Goal: Task Accomplishment & Management: Manage account settings

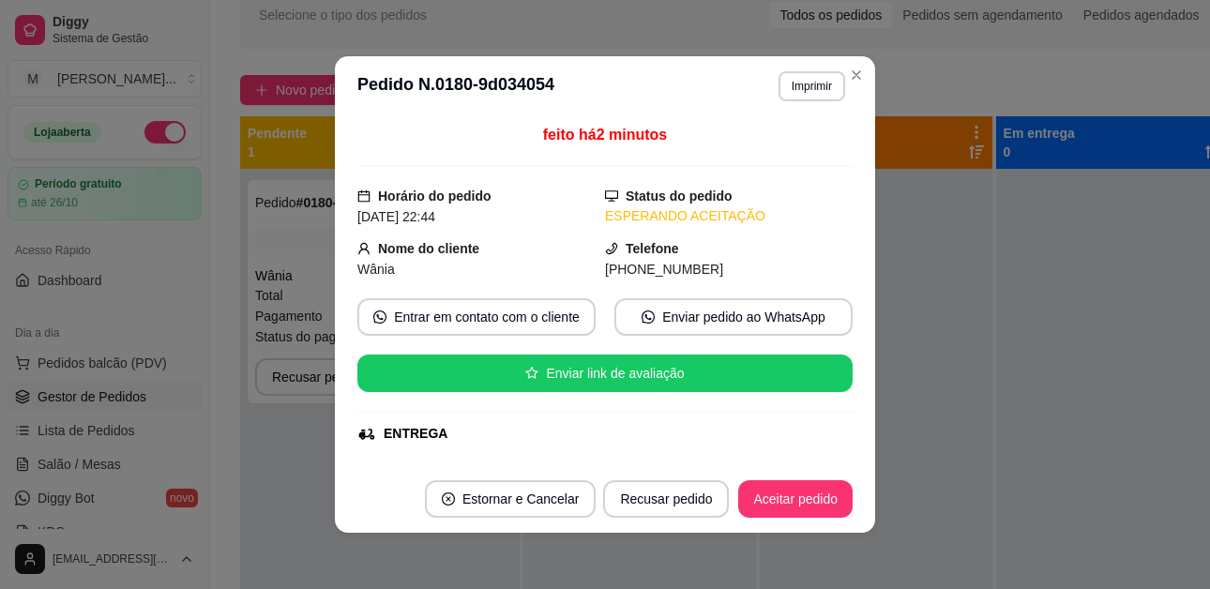
scroll to position [416, 0]
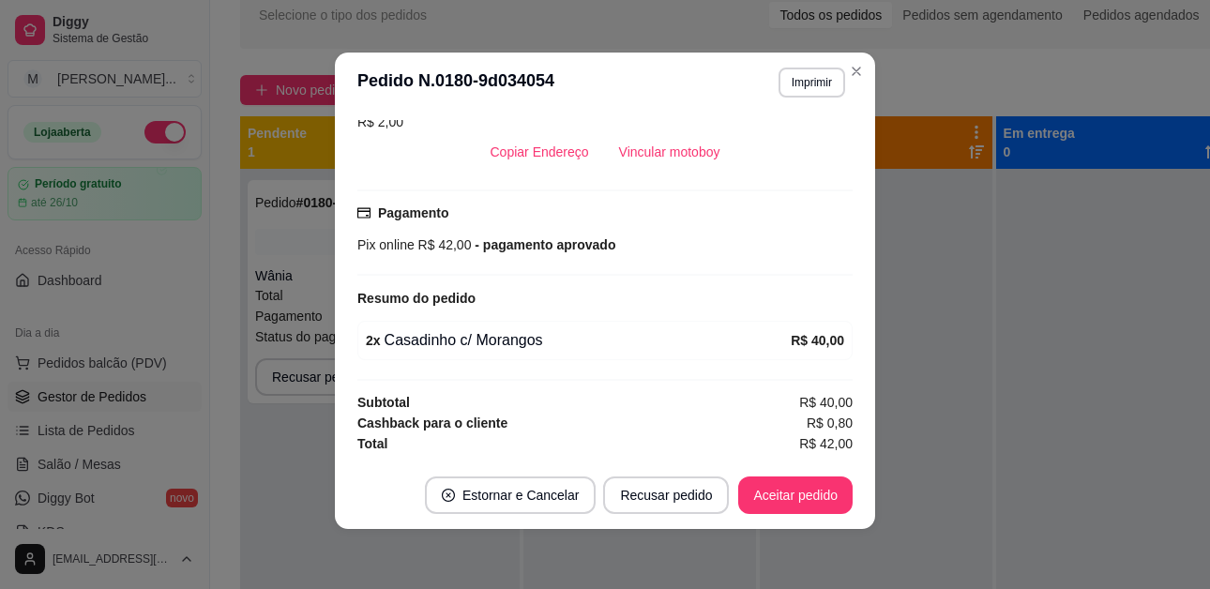
click at [861, 68] on div "**********" at bounding box center [735, 349] width 1051 height 758
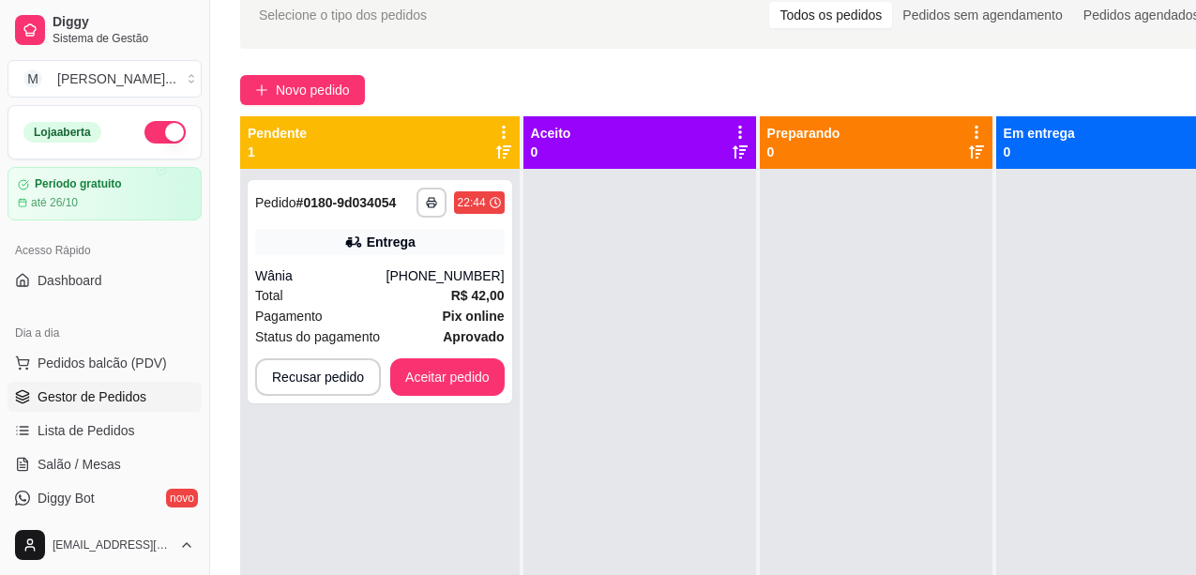
click at [1178, 200] on div at bounding box center [1112, 456] width 233 height 575
click at [430, 364] on button "Aceitar pedido" at bounding box center [447, 377] width 114 height 38
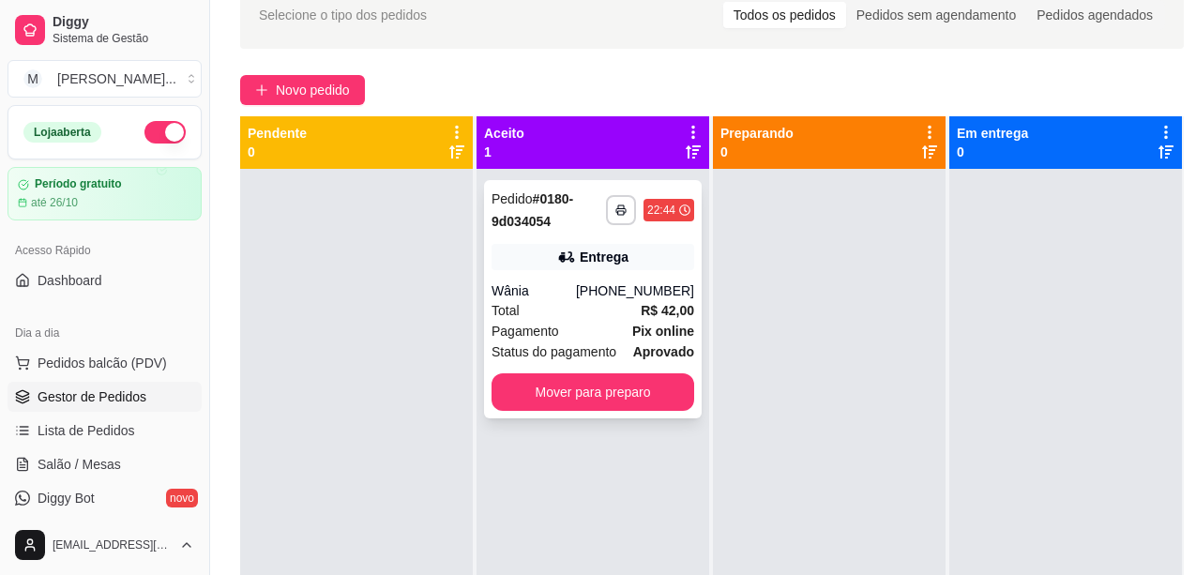
click at [584, 366] on div "**********" at bounding box center [593, 299] width 218 height 238
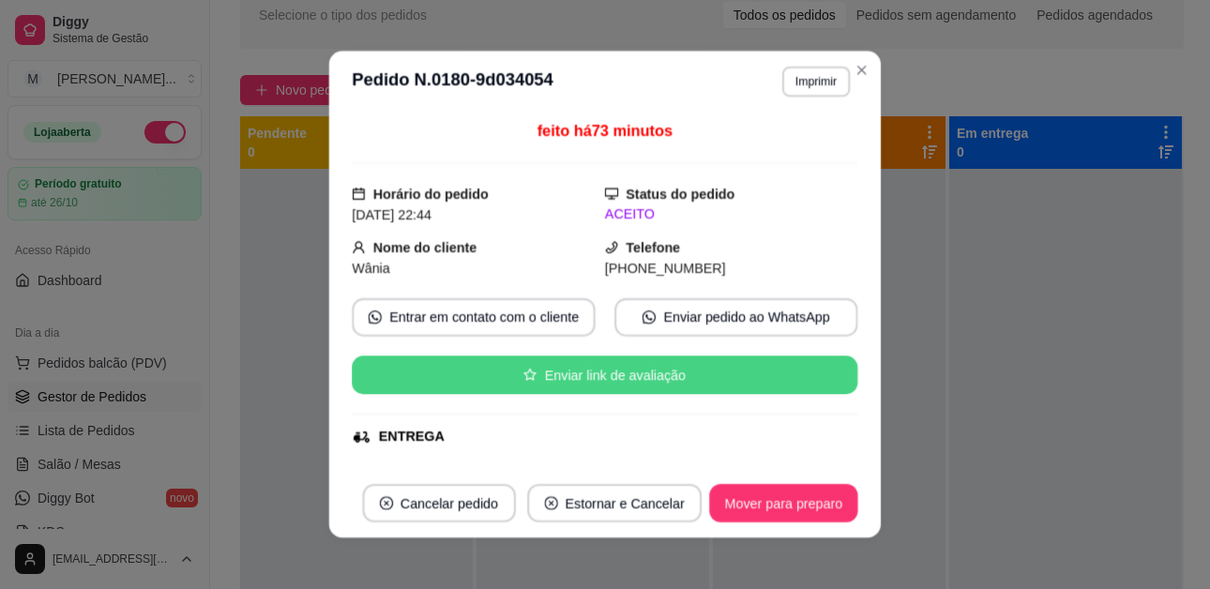
click at [582, 384] on button "Enviar link de avaliação" at bounding box center [605, 375] width 506 height 38
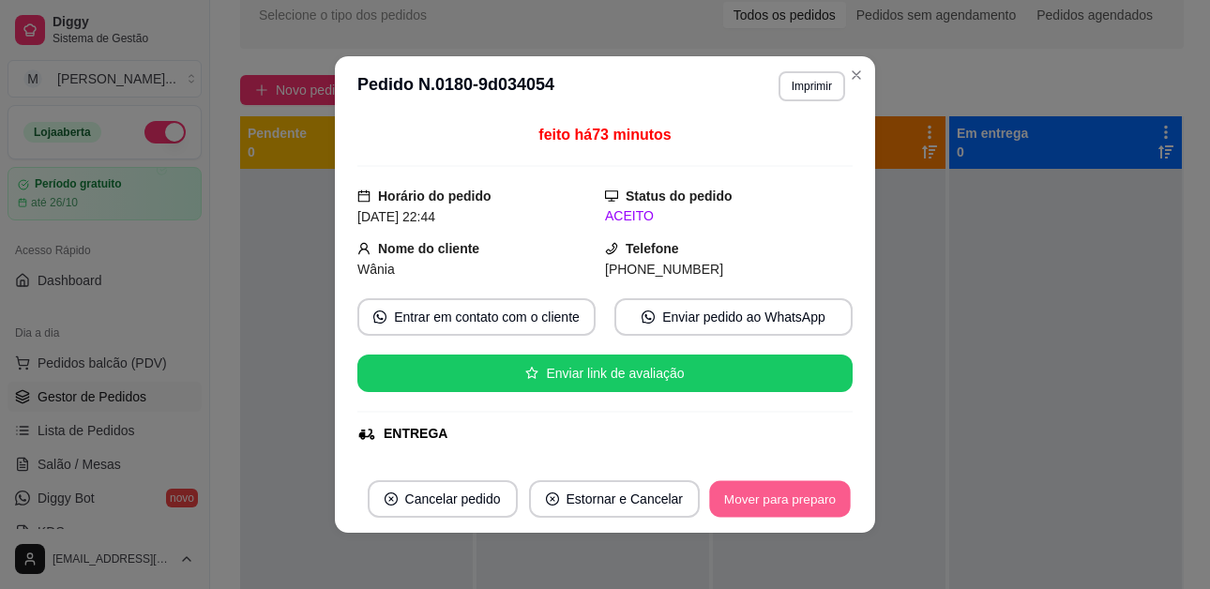
click at [781, 500] on button "Mover para preparo" at bounding box center [779, 499] width 141 height 37
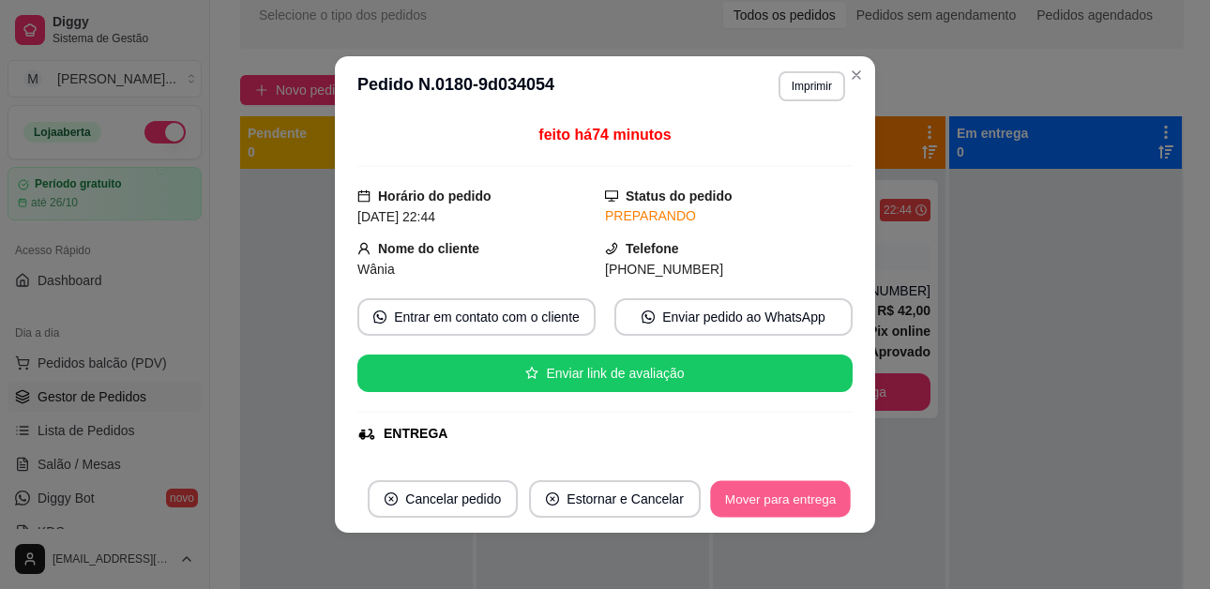
click at [781, 500] on button "Mover para entrega" at bounding box center [780, 499] width 141 height 37
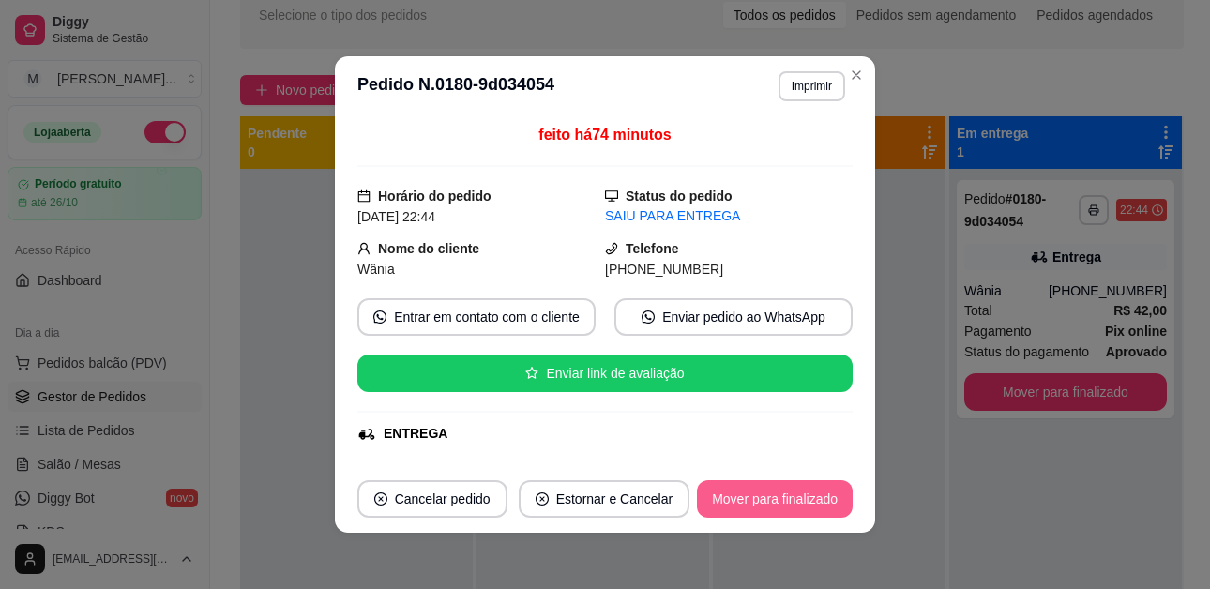
click at [784, 497] on button "Mover para finalizado" at bounding box center [775, 499] width 156 height 38
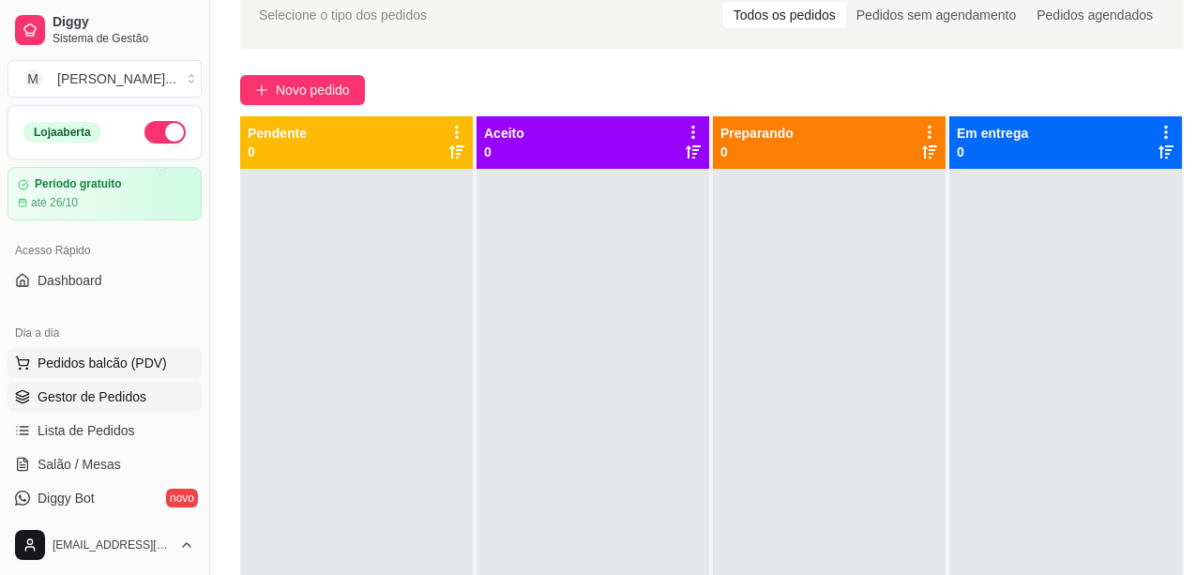
click at [83, 359] on span "Pedidos balcão (PDV)" at bounding box center [102, 363] width 129 height 19
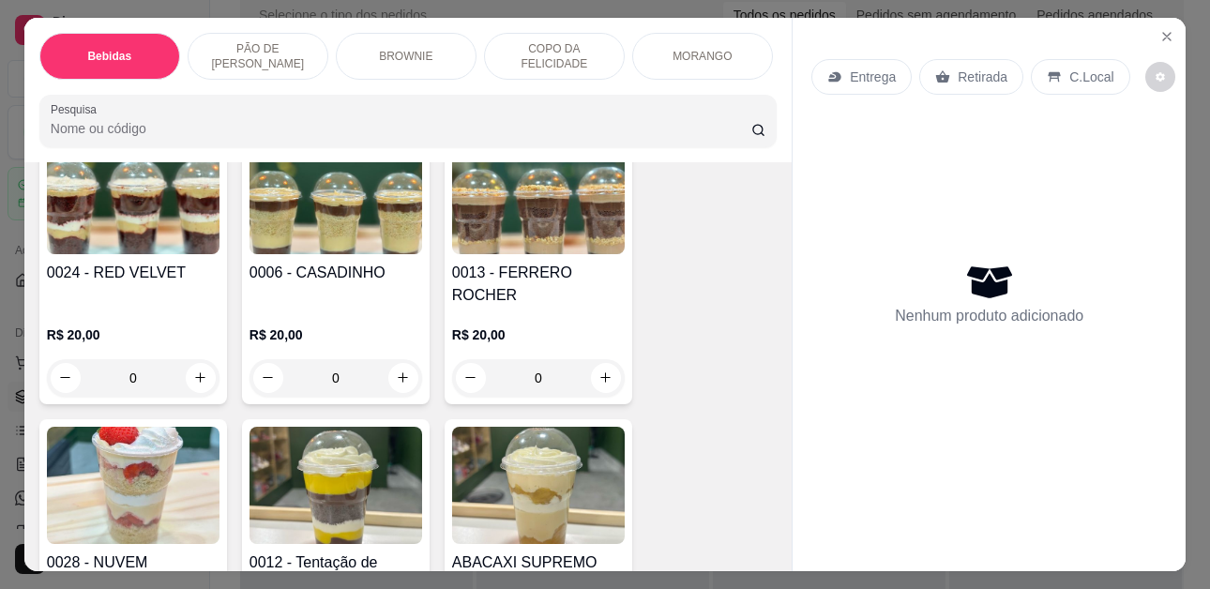
scroll to position [2533, 0]
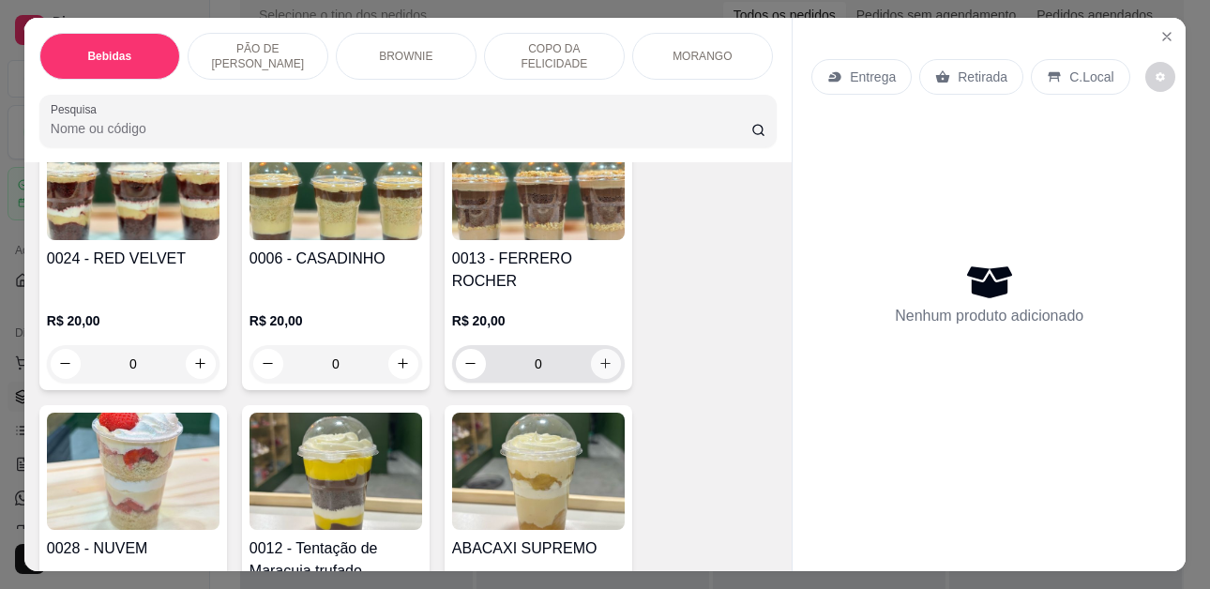
click at [605, 356] on icon "increase-product-quantity" at bounding box center [606, 363] width 14 height 14
type input "1"
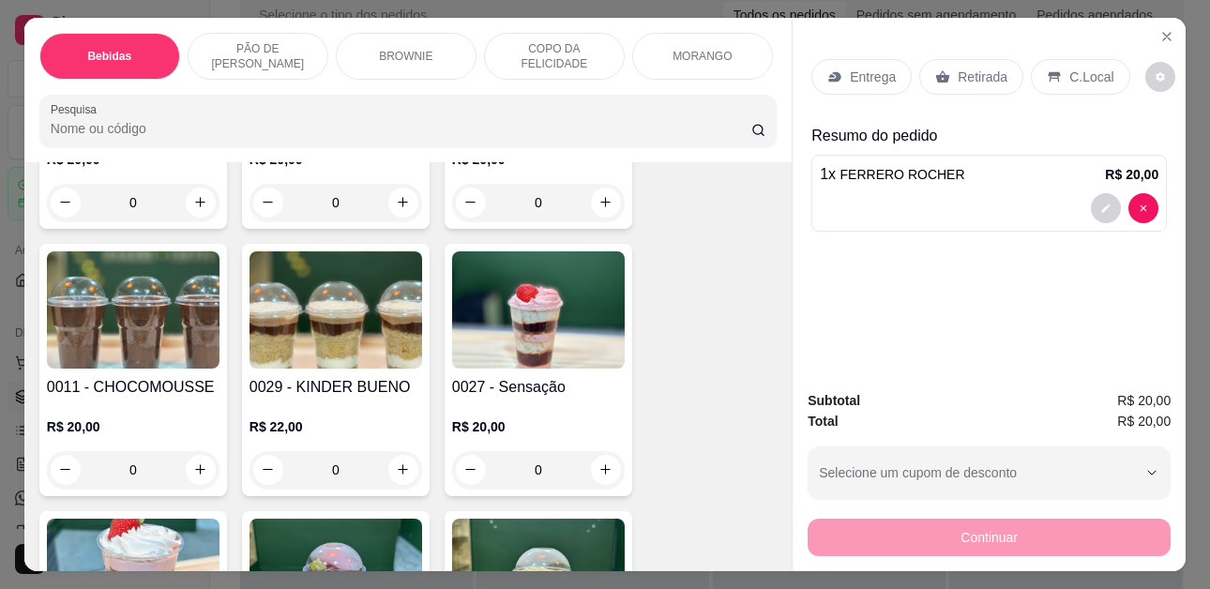
scroll to position [3002, 0]
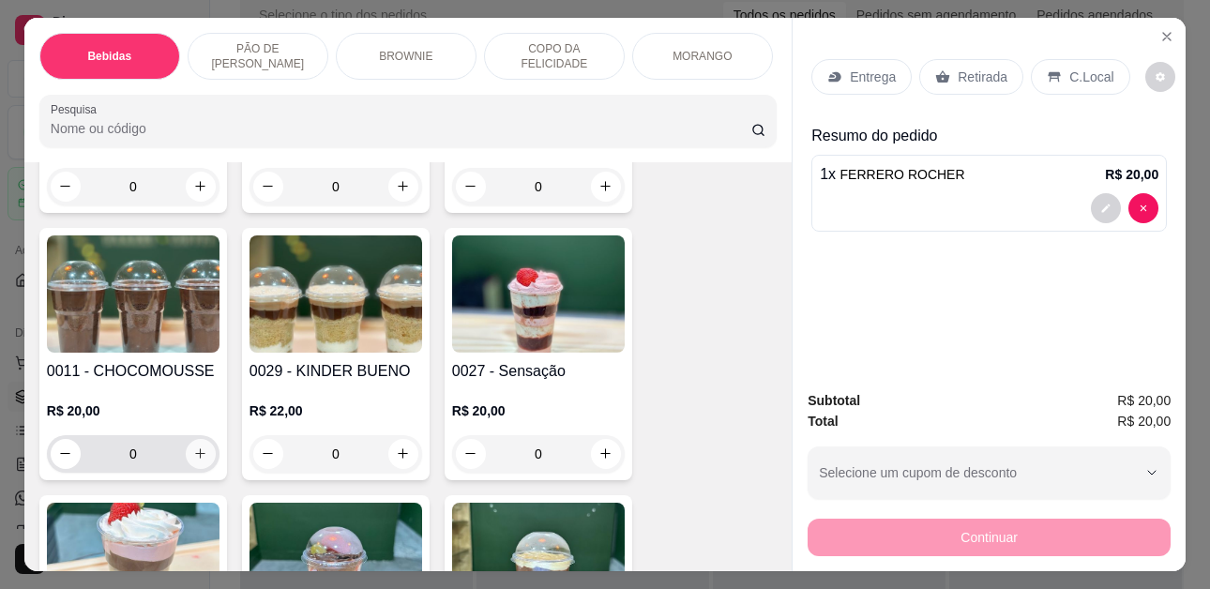
click at [198, 439] on button "increase-product-quantity" at bounding box center [201, 454] width 30 height 30
type input "1"
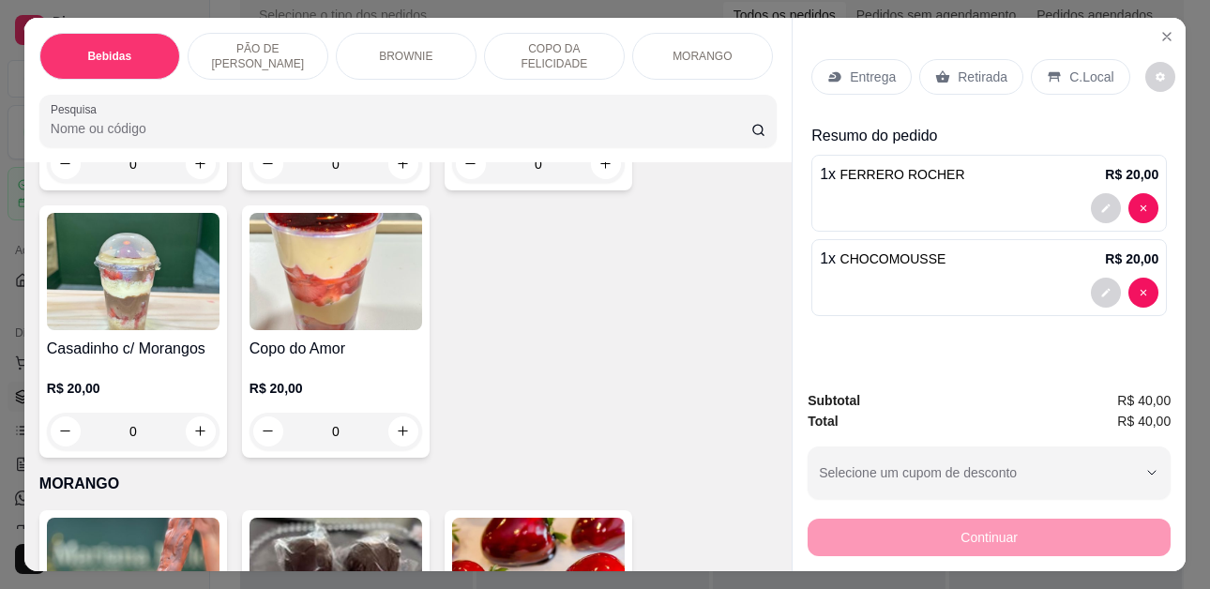
scroll to position [3565, 0]
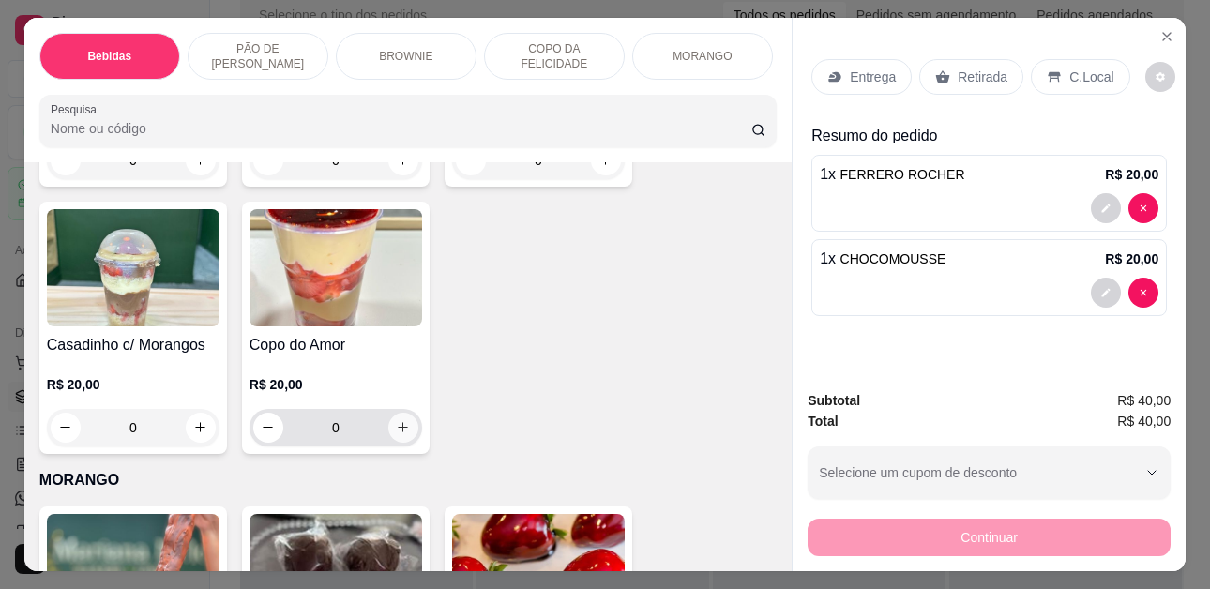
click at [399, 423] on icon "increase-product-quantity" at bounding box center [404, 428] width 10 height 10
type input "1"
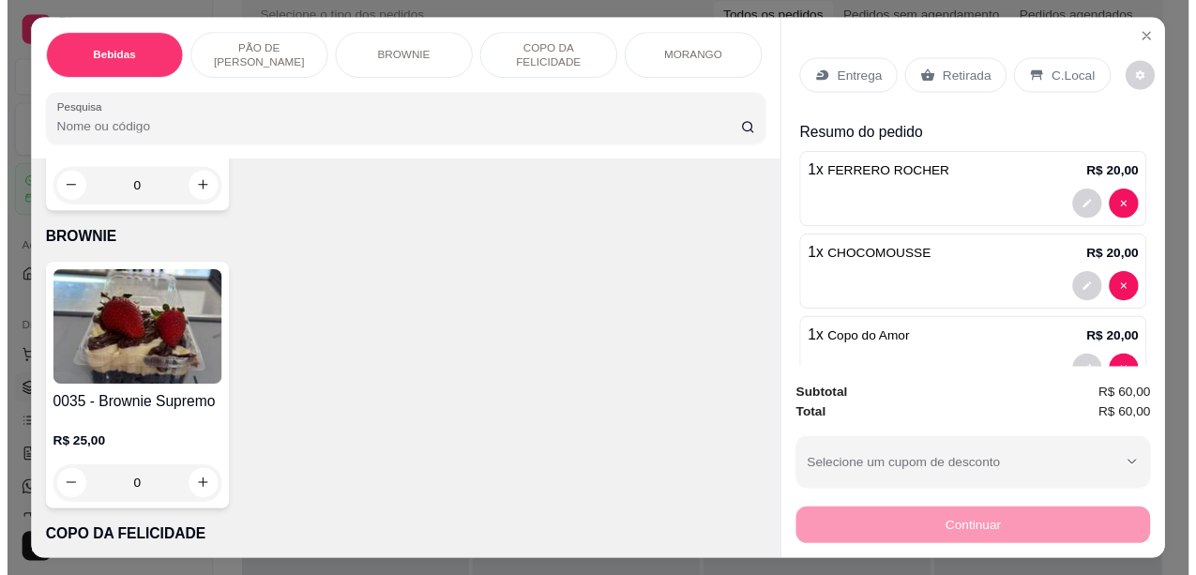
scroll to position [2064, 0]
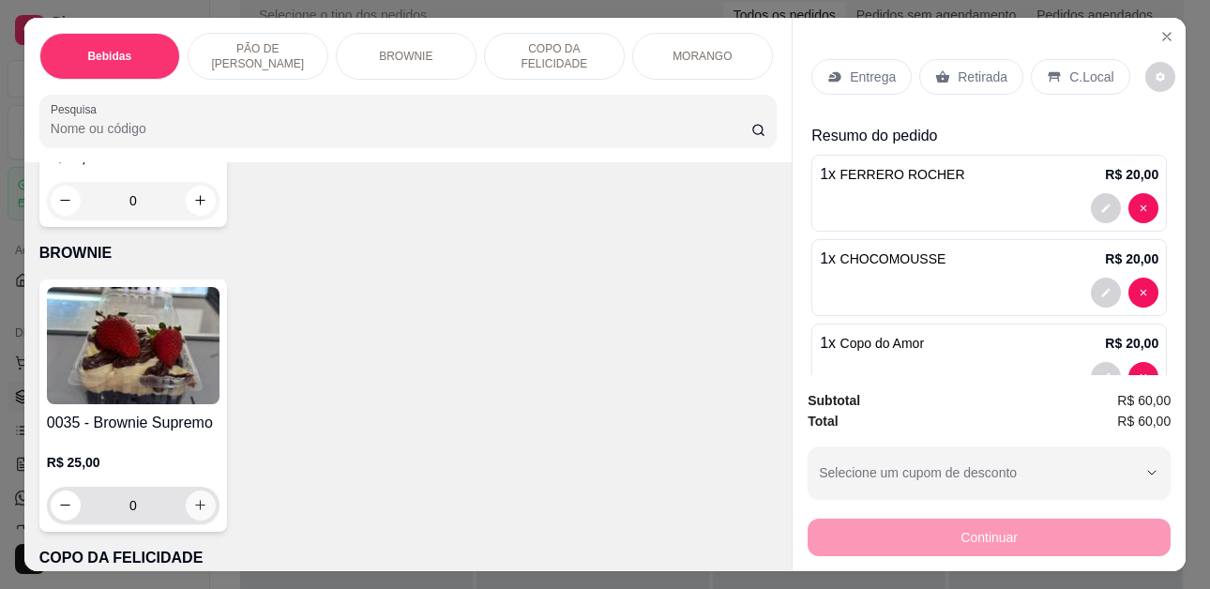
click at [193, 508] on icon "increase-product-quantity" at bounding box center [200, 505] width 14 height 14
type input "1"
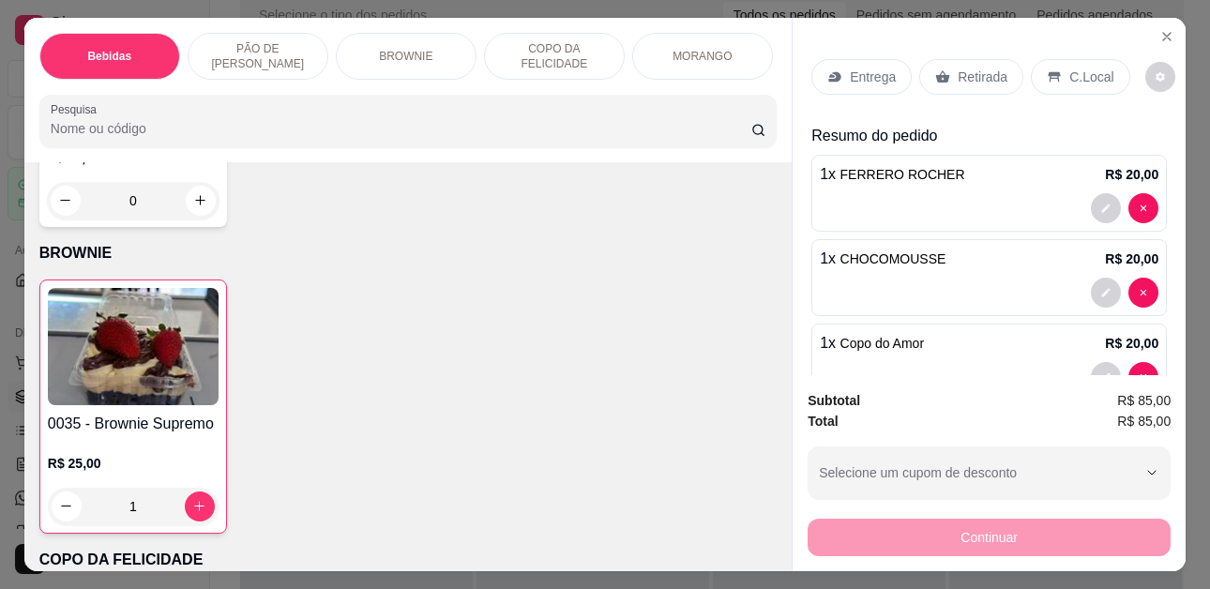
click at [1087, 71] on p "C.Local" at bounding box center [1091, 77] width 44 height 19
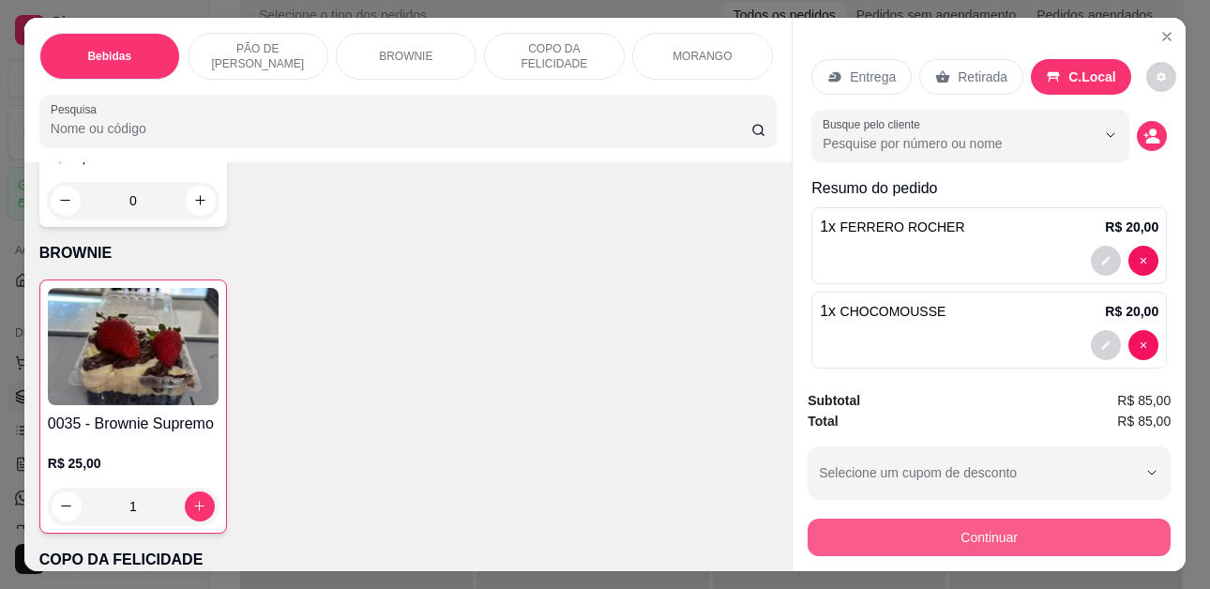
click at [904, 522] on button "Continuar" at bounding box center [989, 538] width 363 height 38
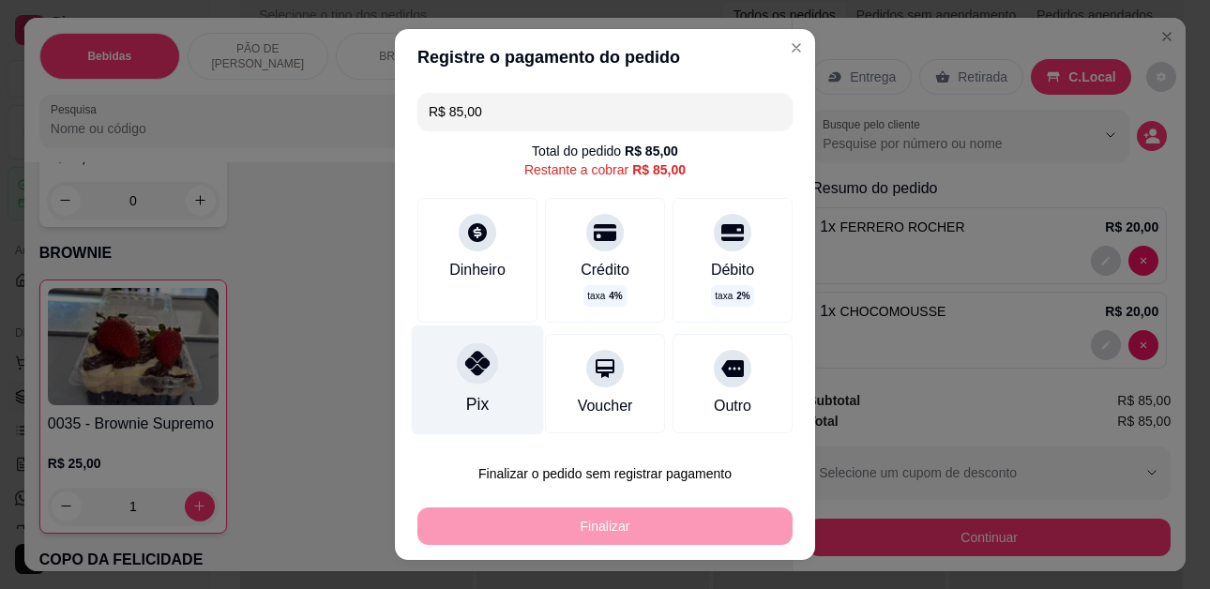
click at [462, 382] on div at bounding box center [477, 363] width 41 height 41
type input "R$ 0,00"
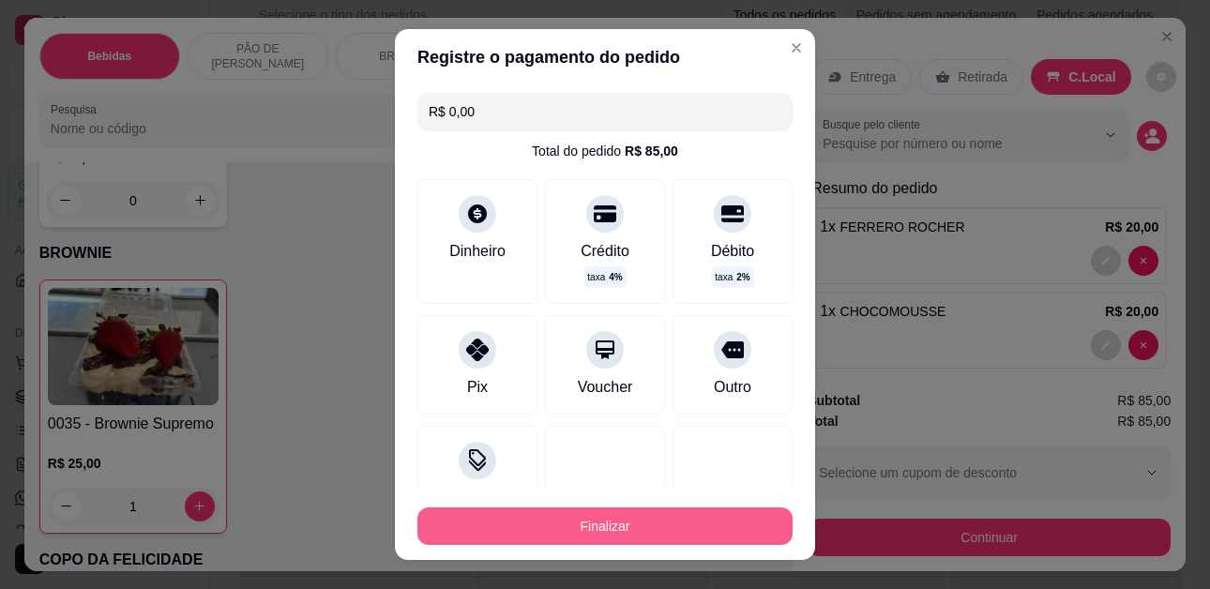
click at [522, 531] on button "Finalizar" at bounding box center [604, 527] width 375 height 38
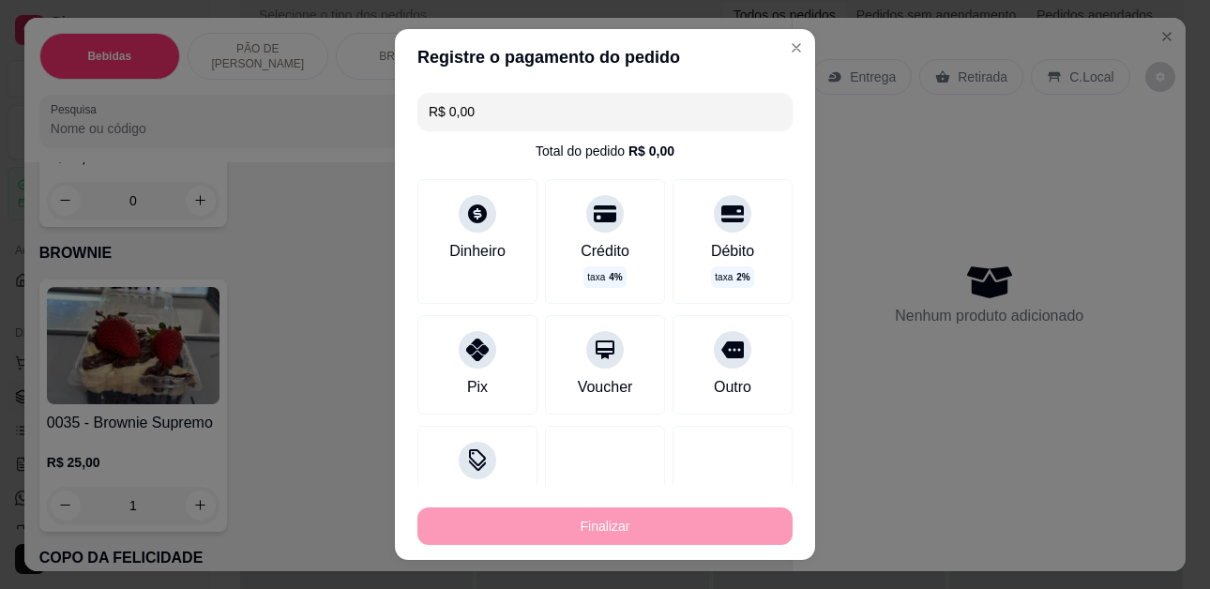
type input "0"
type input "-R$ 85,00"
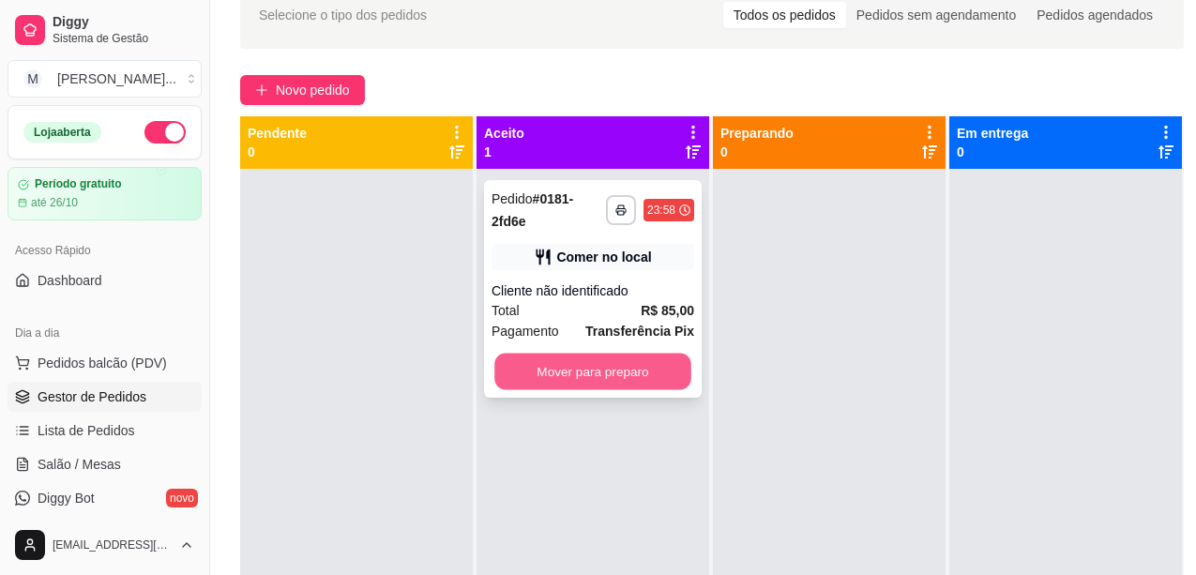
click at [637, 368] on button "Mover para preparo" at bounding box center [592, 372] width 197 height 37
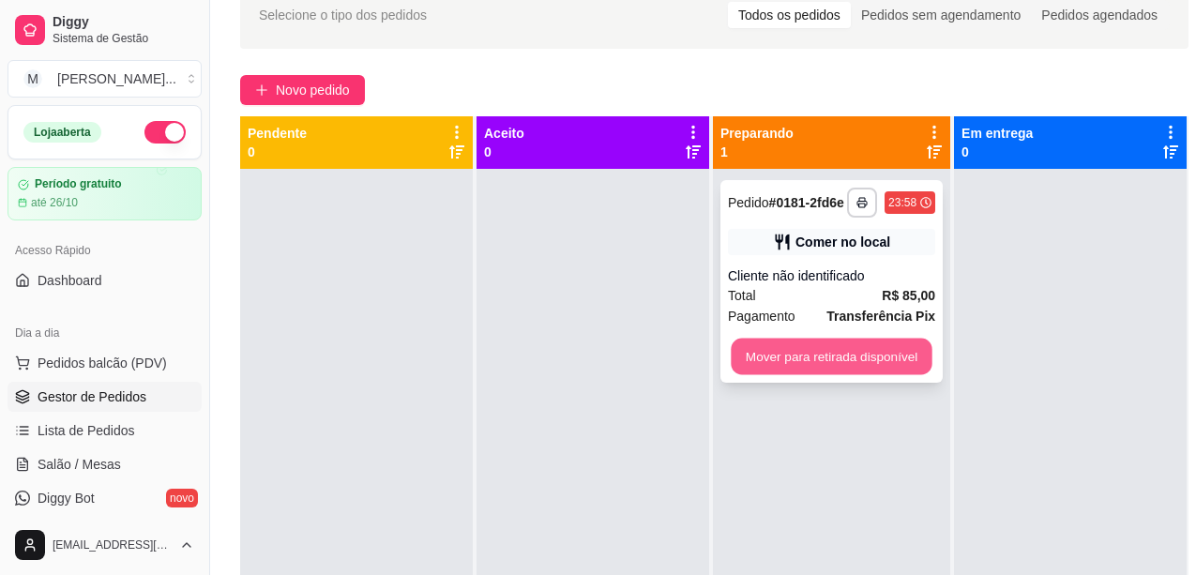
click at [769, 359] on button "Mover para retirada disponível" at bounding box center [831, 357] width 201 height 37
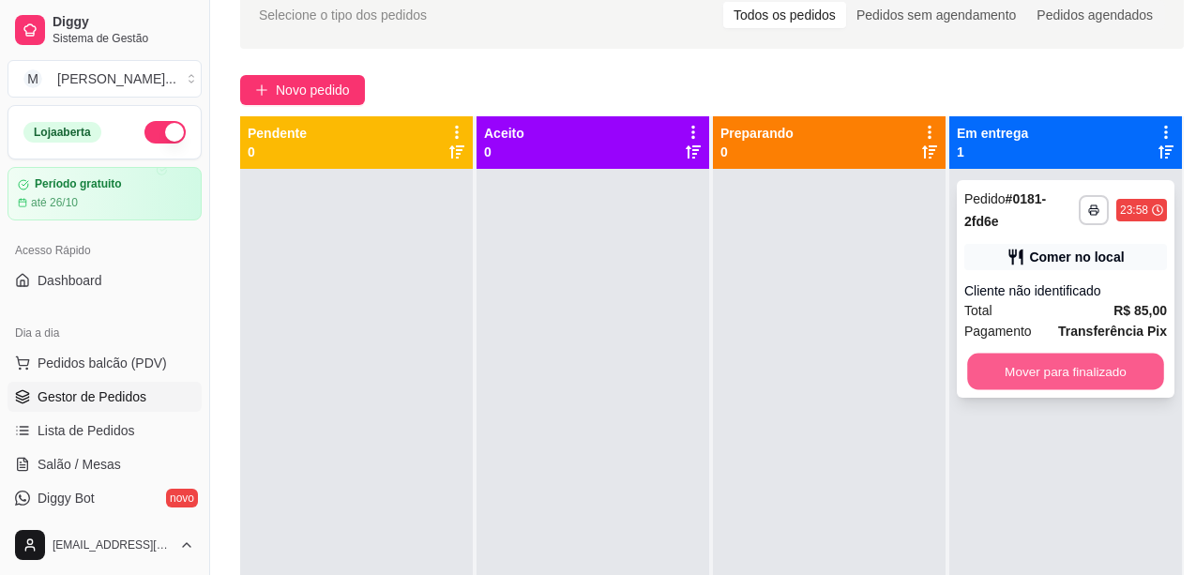
click at [1012, 361] on button "Mover para finalizado" at bounding box center [1065, 372] width 197 height 37
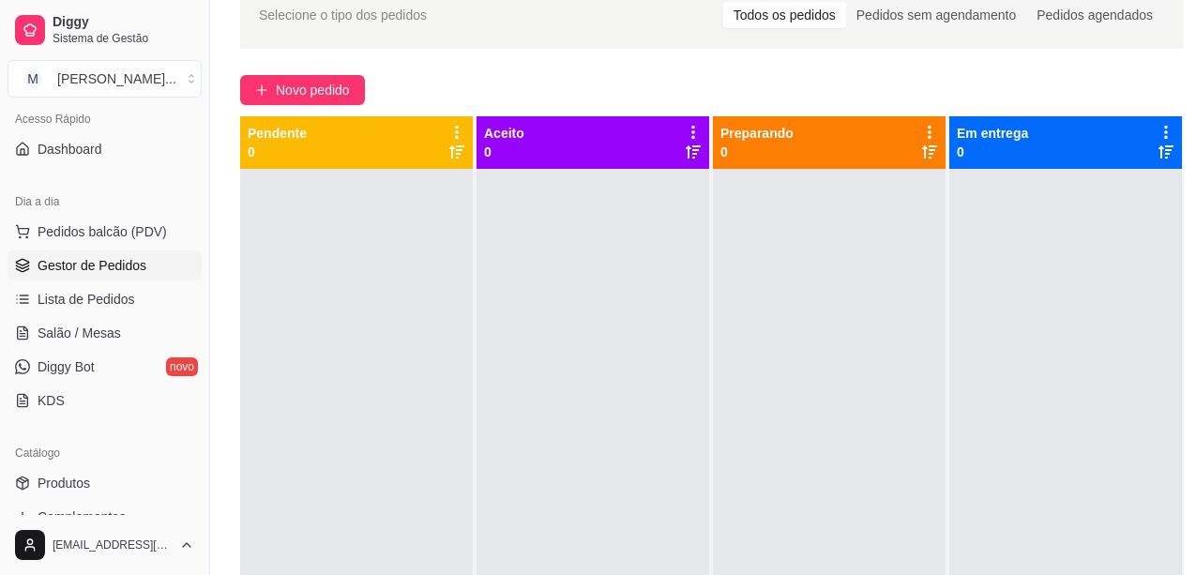
scroll to position [281, 0]
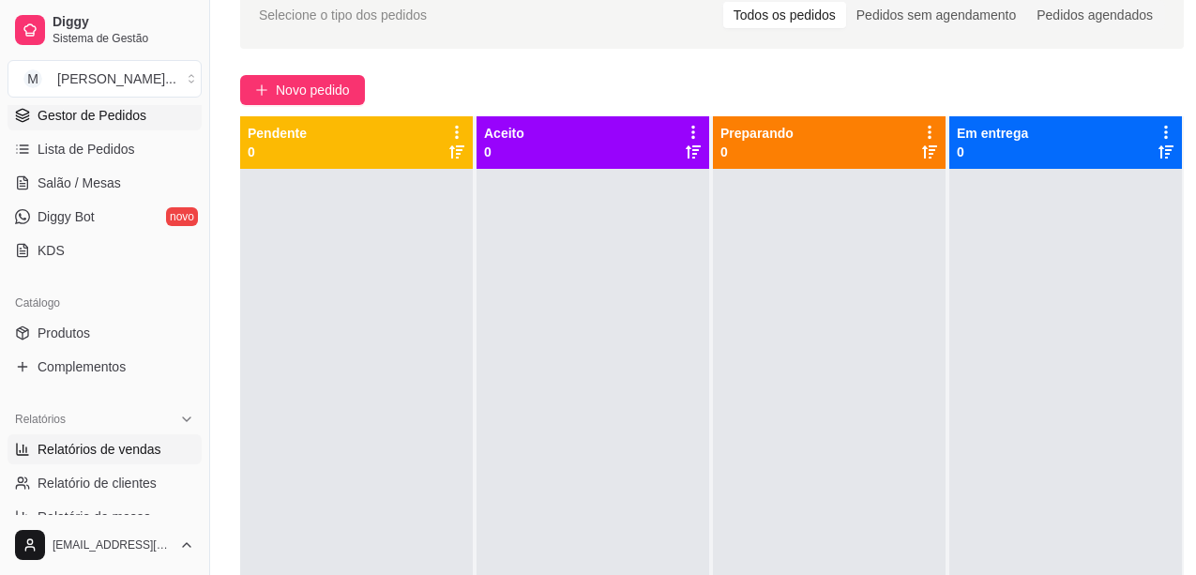
click at [144, 447] on span "Relatórios de vendas" at bounding box center [100, 449] width 124 height 19
select select "ALL"
select select "0"
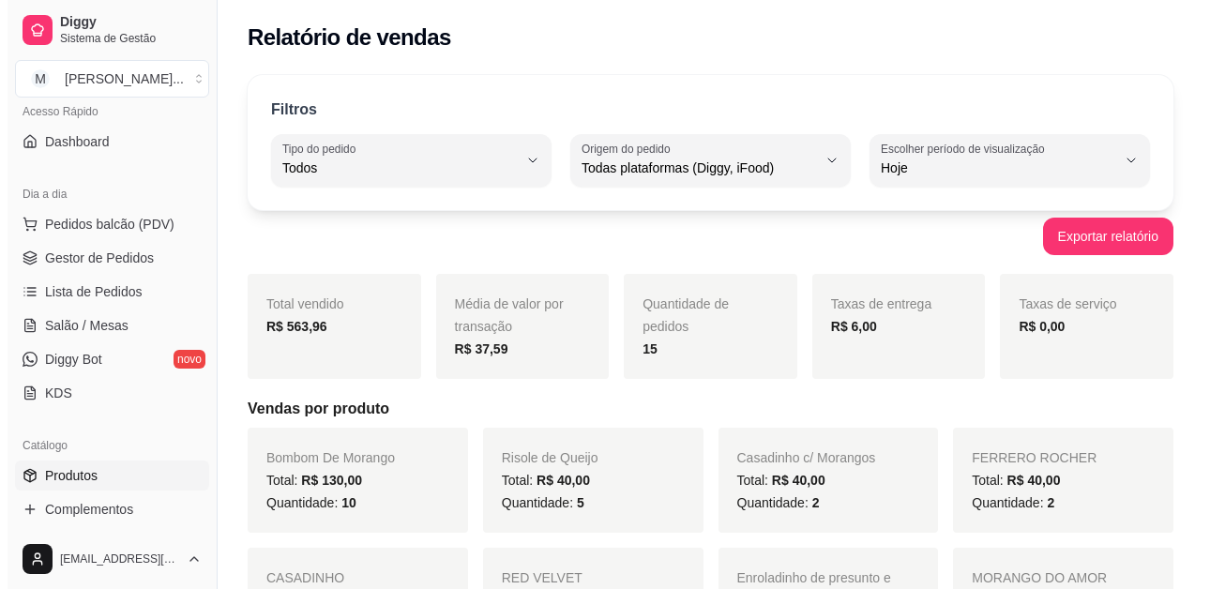
scroll to position [94, 0]
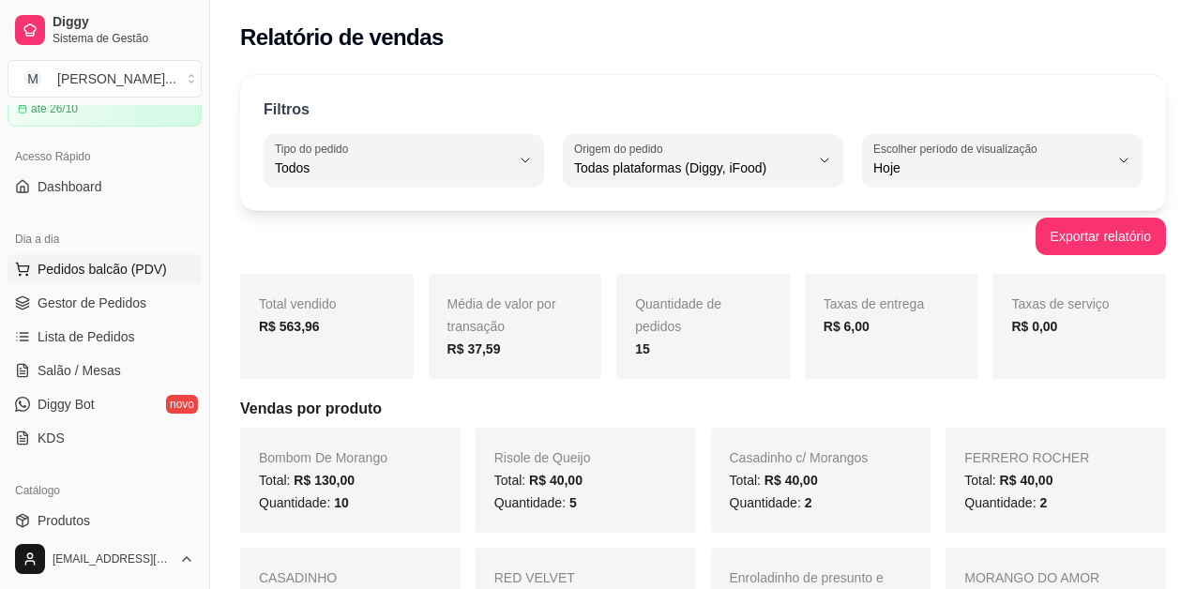
click at [132, 274] on span "Pedidos balcão (PDV)" at bounding box center [102, 269] width 129 height 19
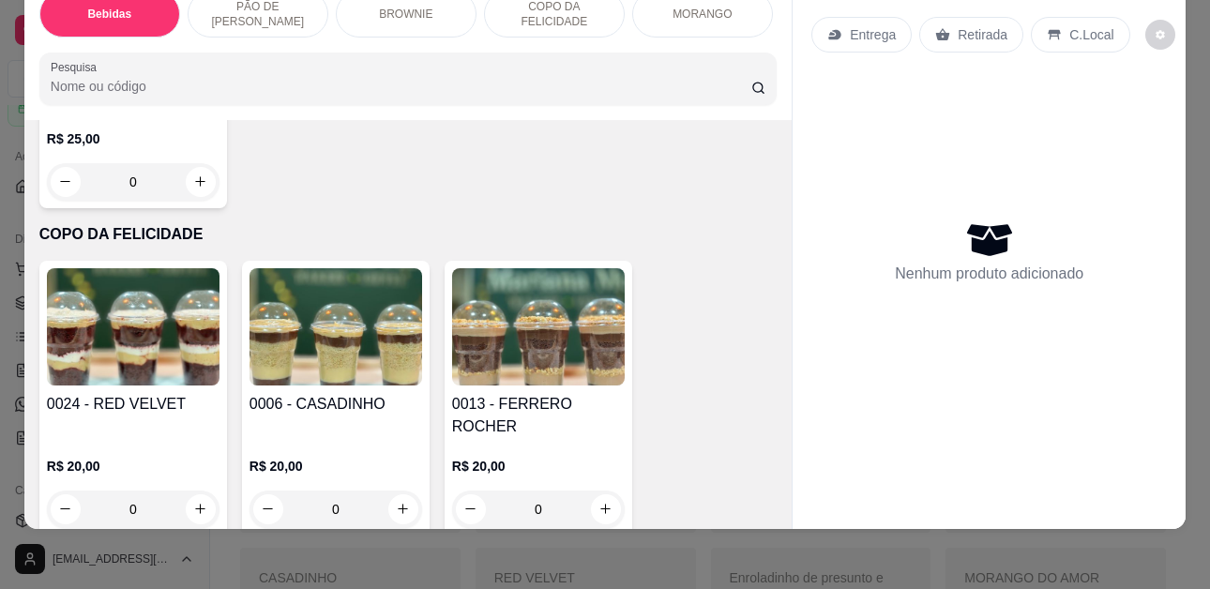
scroll to position [2533, 0]
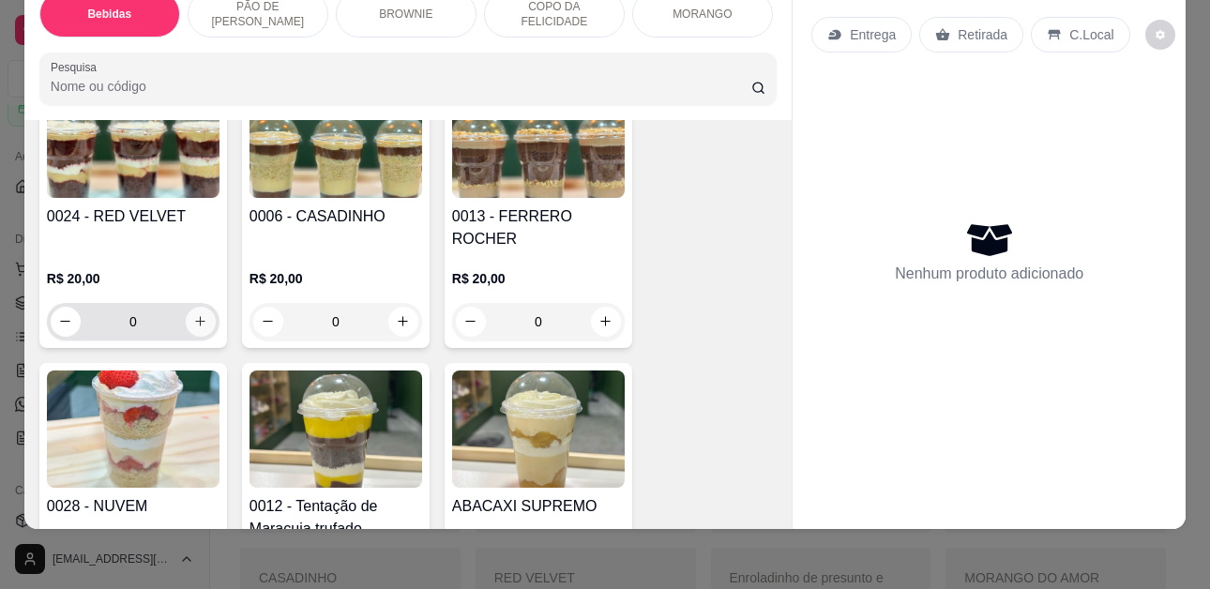
click at [197, 314] on icon "increase-product-quantity" at bounding box center [200, 321] width 14 height 14
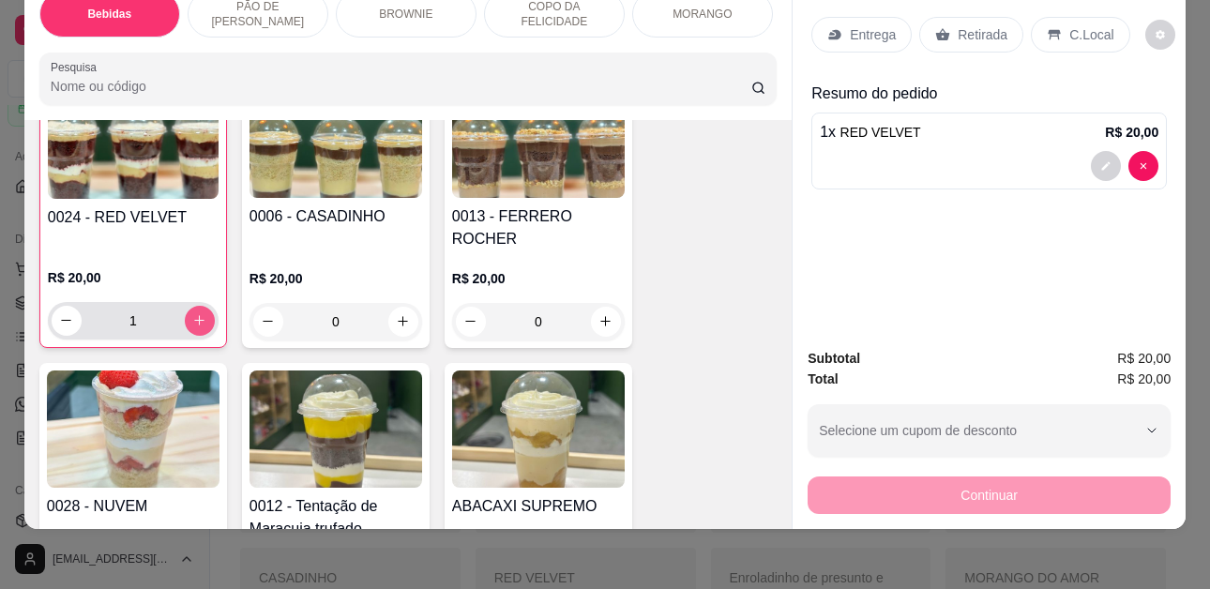
click at [197, 313] on icon "increase-product-quantity" at bounding box center [199, 320] width 14 height 14
click at [197, 312] on icon "increase-product-quantity" at bounding box center [199, 319] width 14 height 14
type input "3"
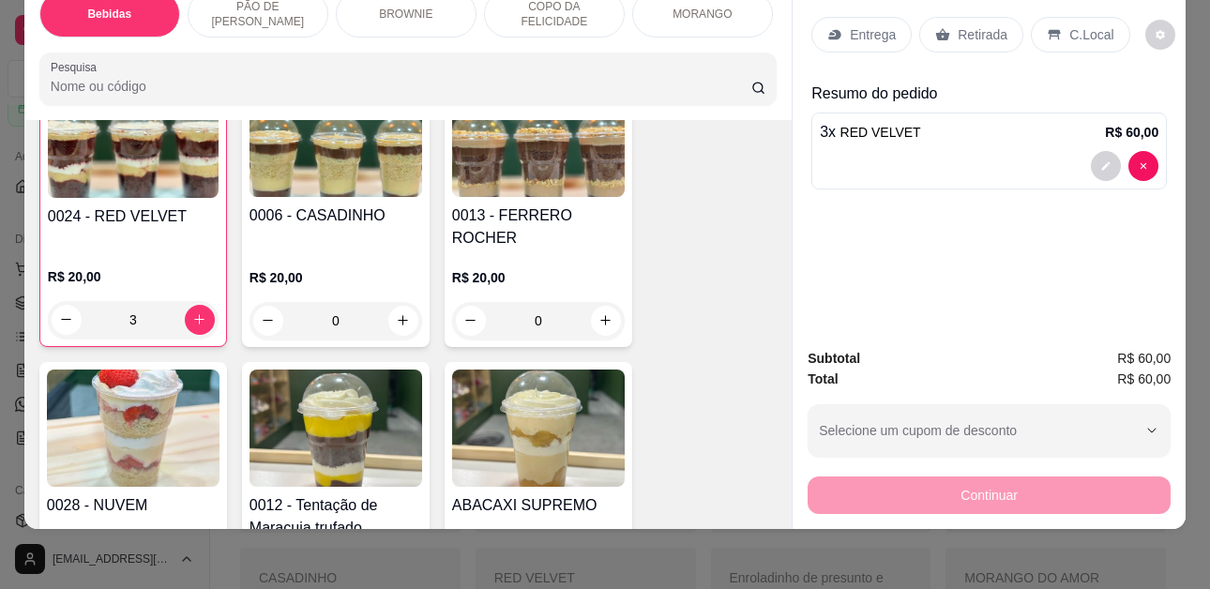
click at [1069, 26] on p "C.Local" at bounding box center [1091, 34] width 44 height 19
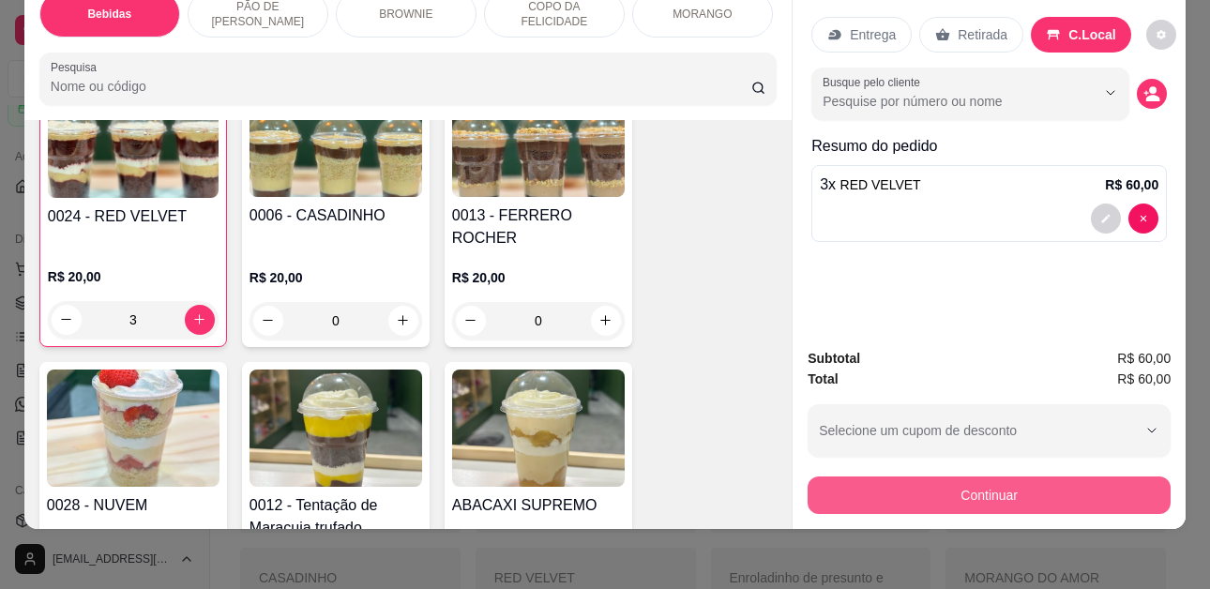
click at [927, 482] on button "Continuar" at bounding box center [989, 496] width 363 height 38
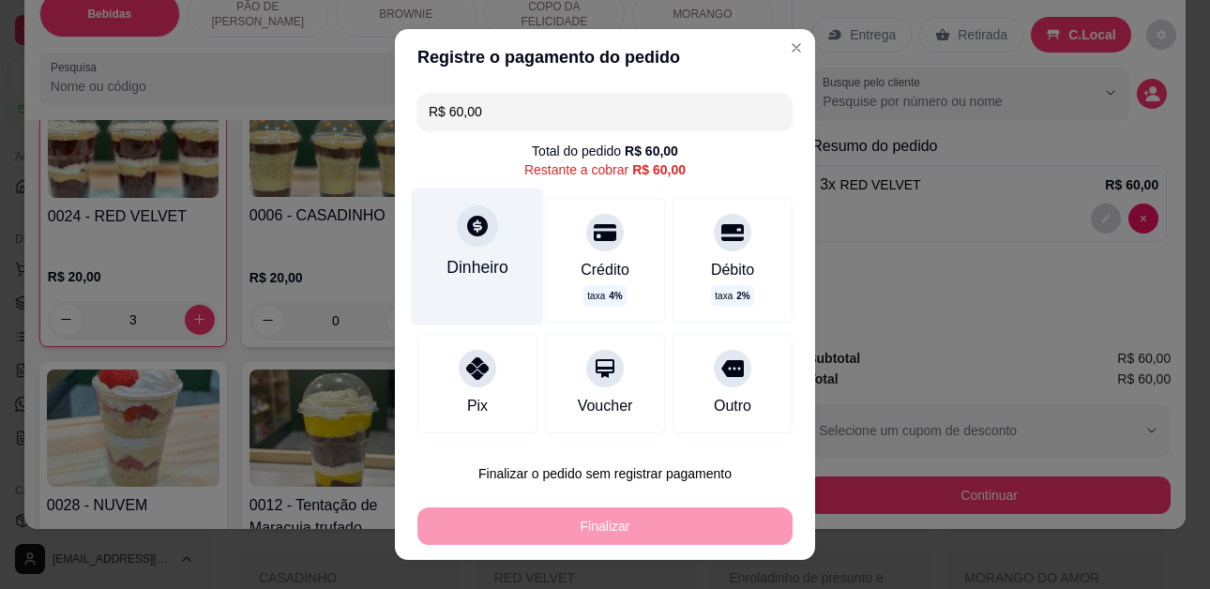
click at [453, 250] on div "Dinheiro" at bounding box center [478, 257] width 132 height 137
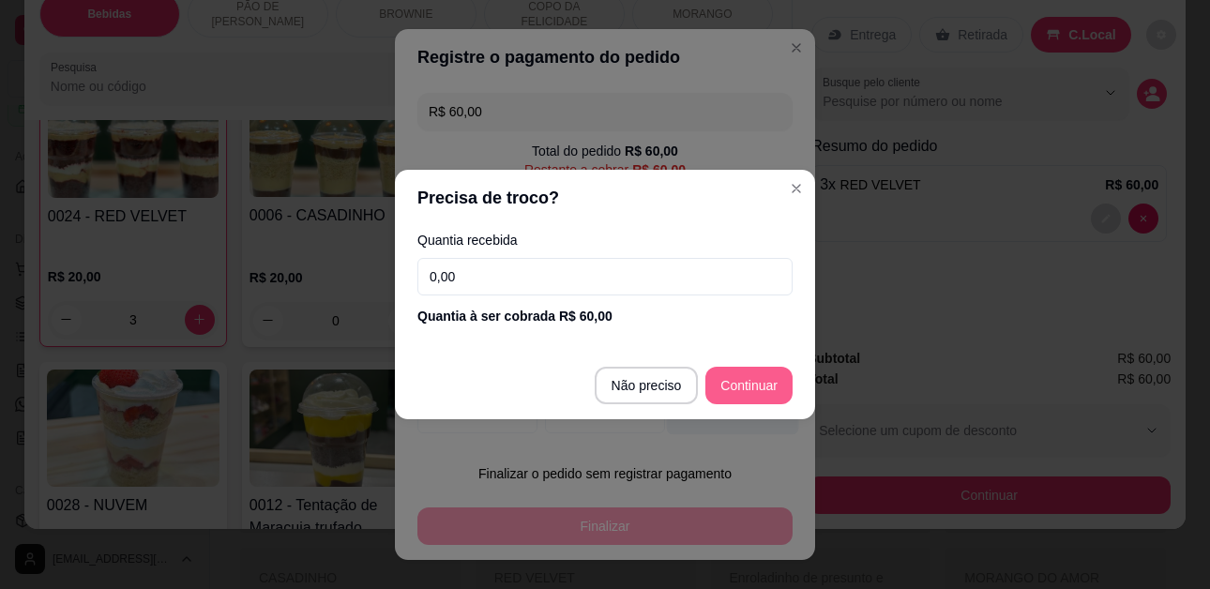
type input "R$ 0,00"
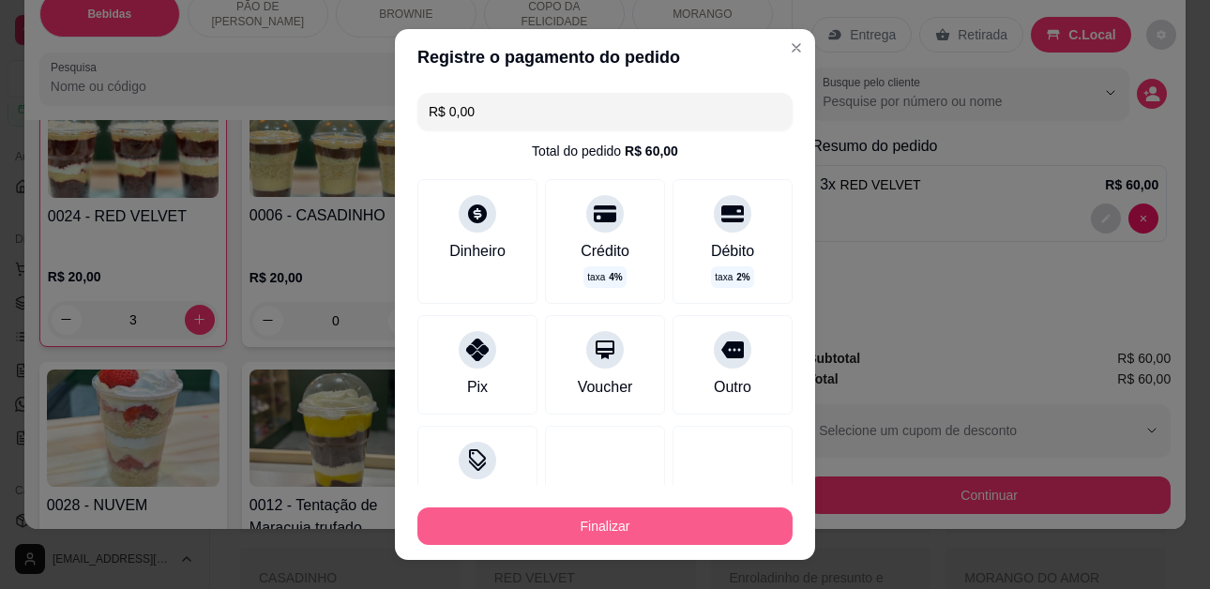
click at [721, 520] on button "Finalizar" at bounding box center [604, 527] width 375 height 38
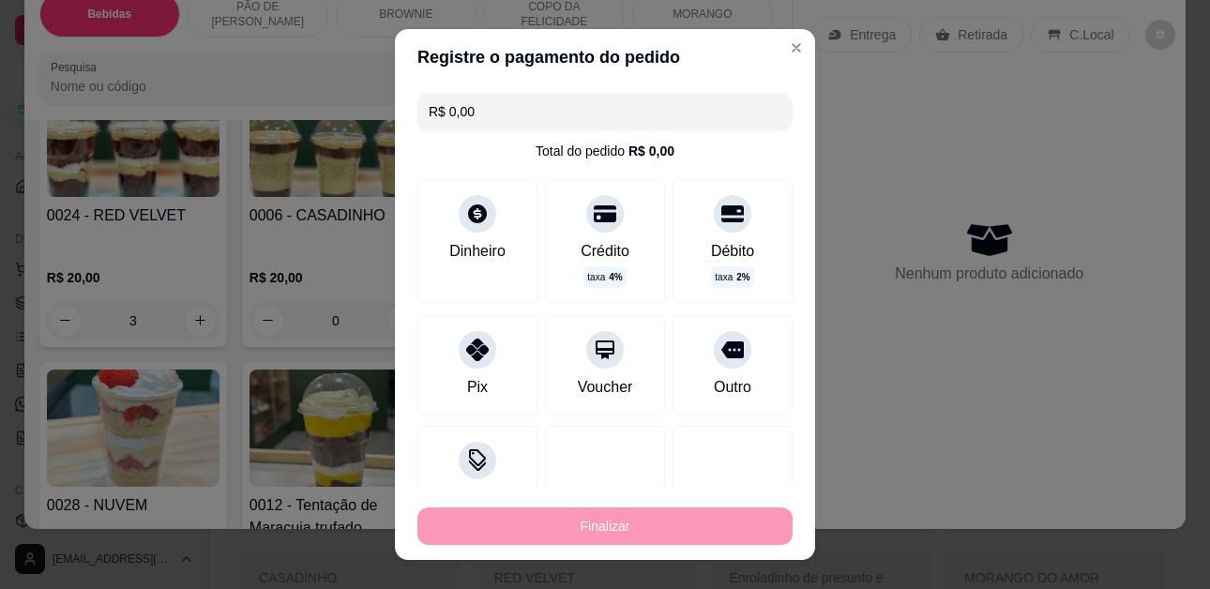
type input "0"
type input "-R$ 60,00"
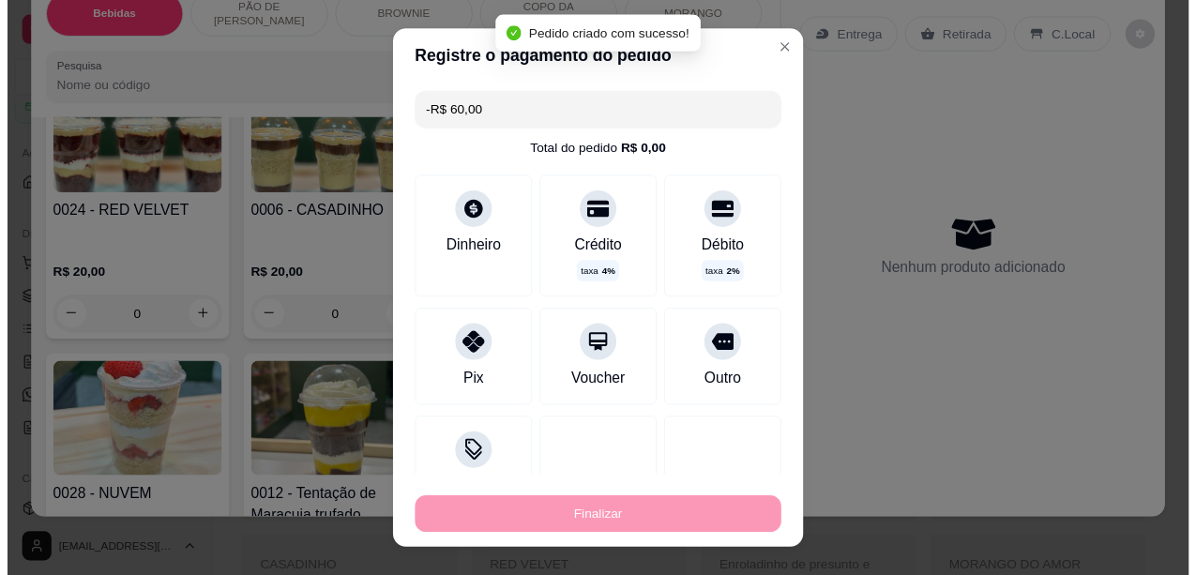
scroll to position [2533, 0]
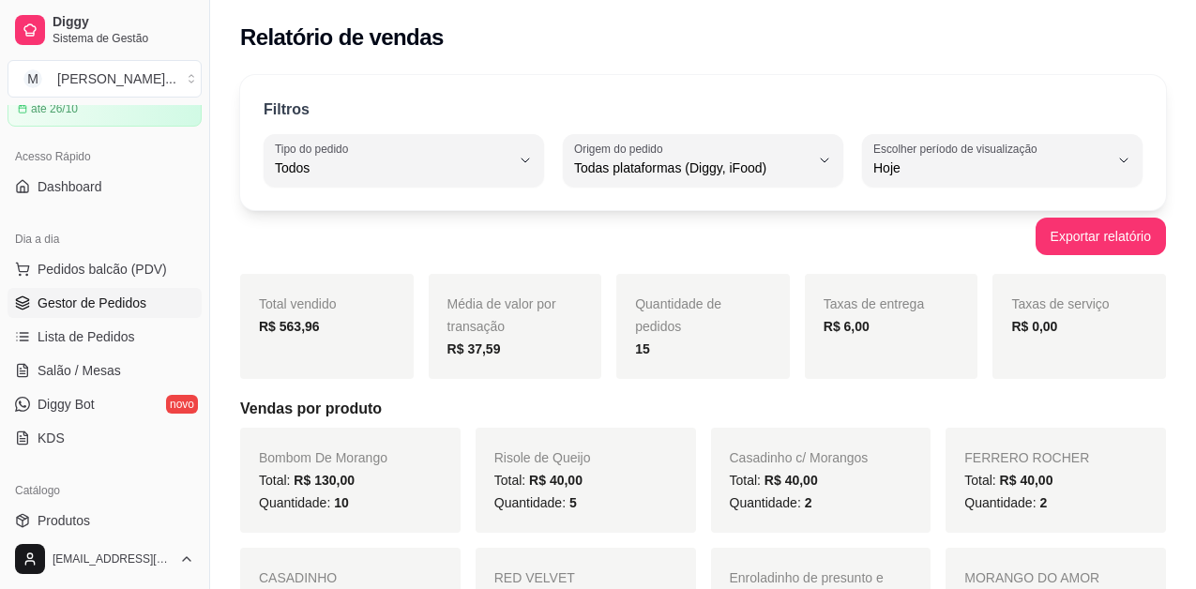
click at [118, 304] on span "Gestor de Pedidos" at bounding box center [92, 303] width 109 height 19
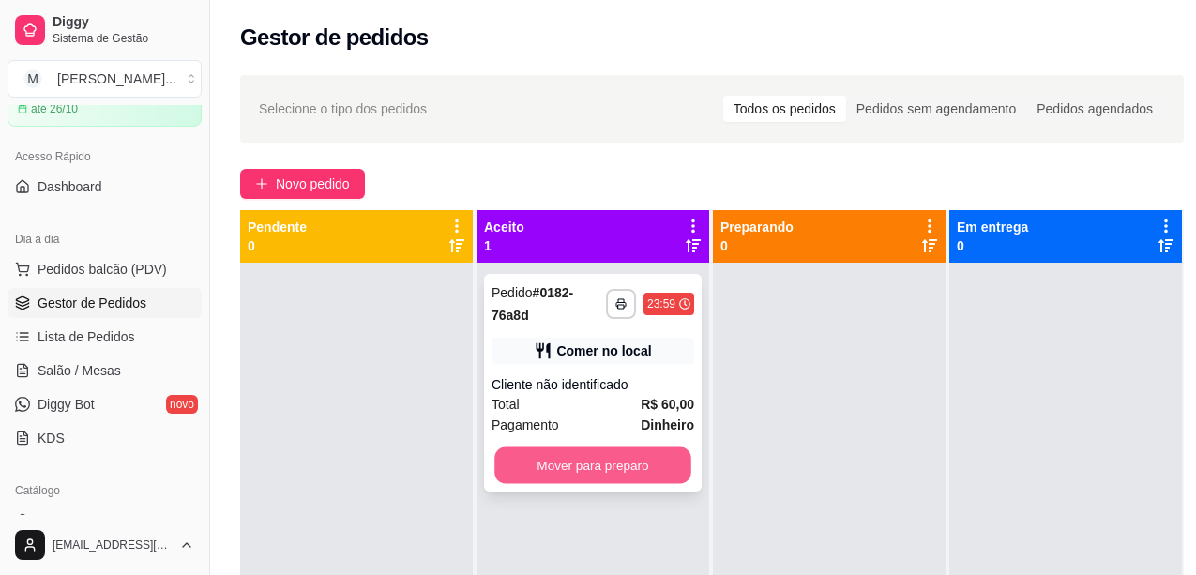
click at [614, 469] on button "Mover para preparo" at bounding box center [592, 465] width 197 height 37
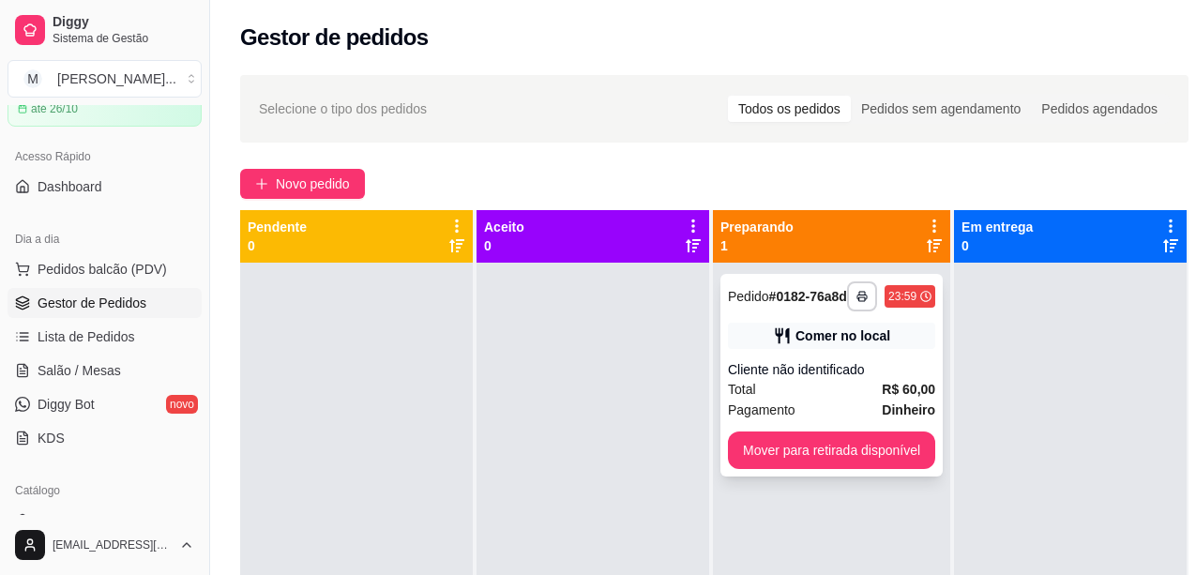
click at [832, 471] on div "**********" at bounding box center [831, 375] width 222 height 203
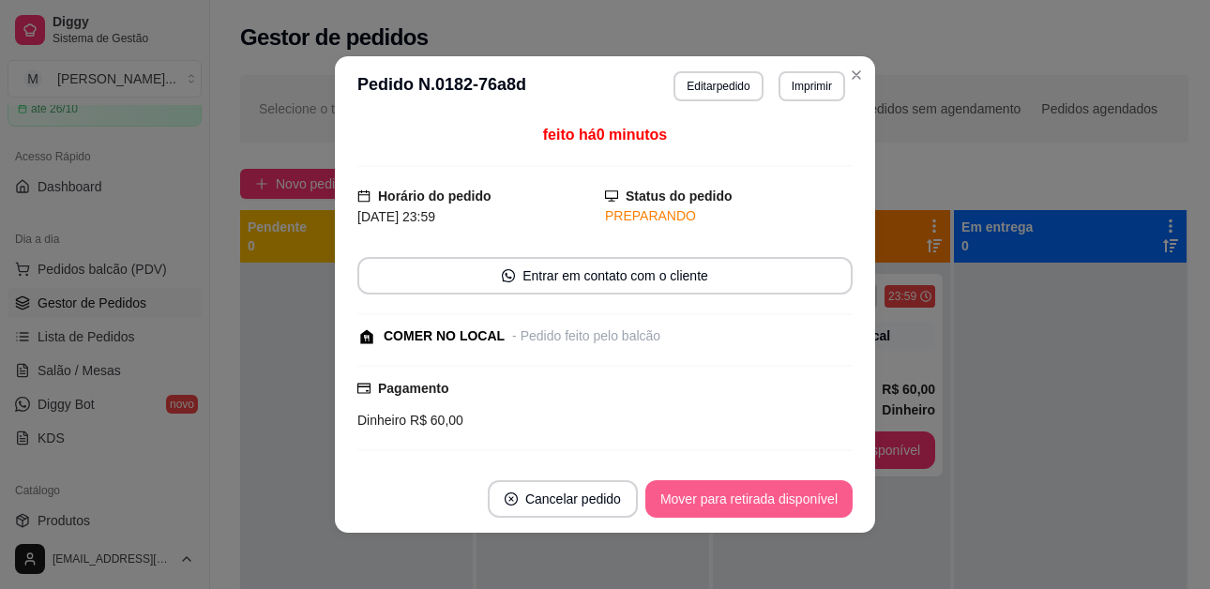
click at [799, 507] on button "Mover para retirada disponível" at bounding box center [748, 499] width 207 height 38
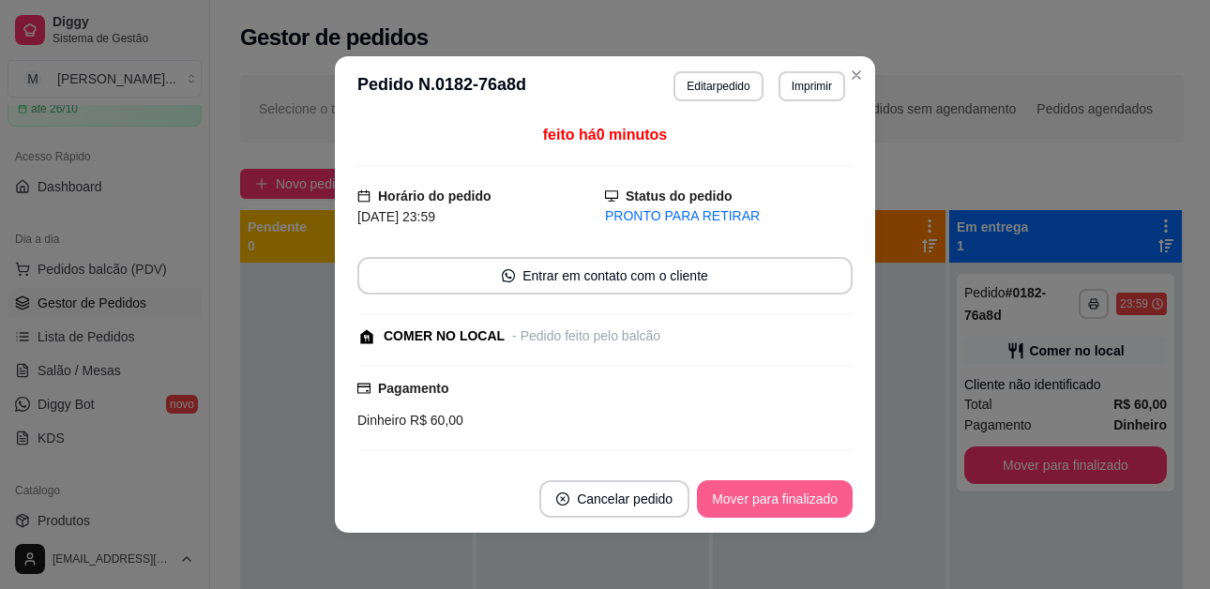
click at [810, 496] on button "Mover para finalizado" at bounding box center [775, 499] width 156 height 38
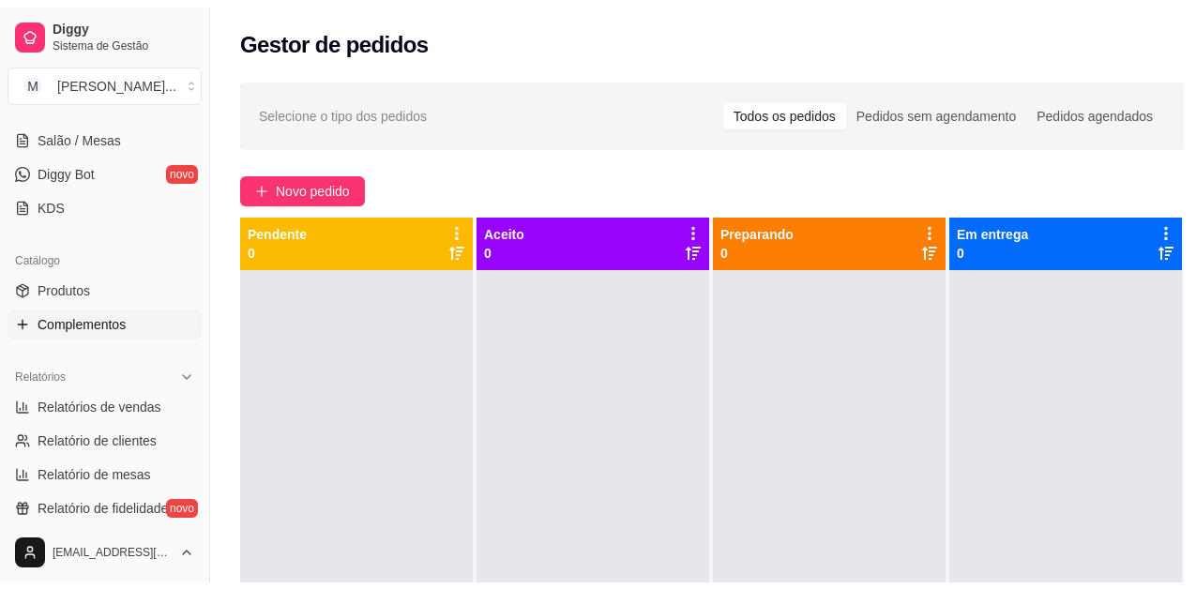
scroll to position [375, 0]
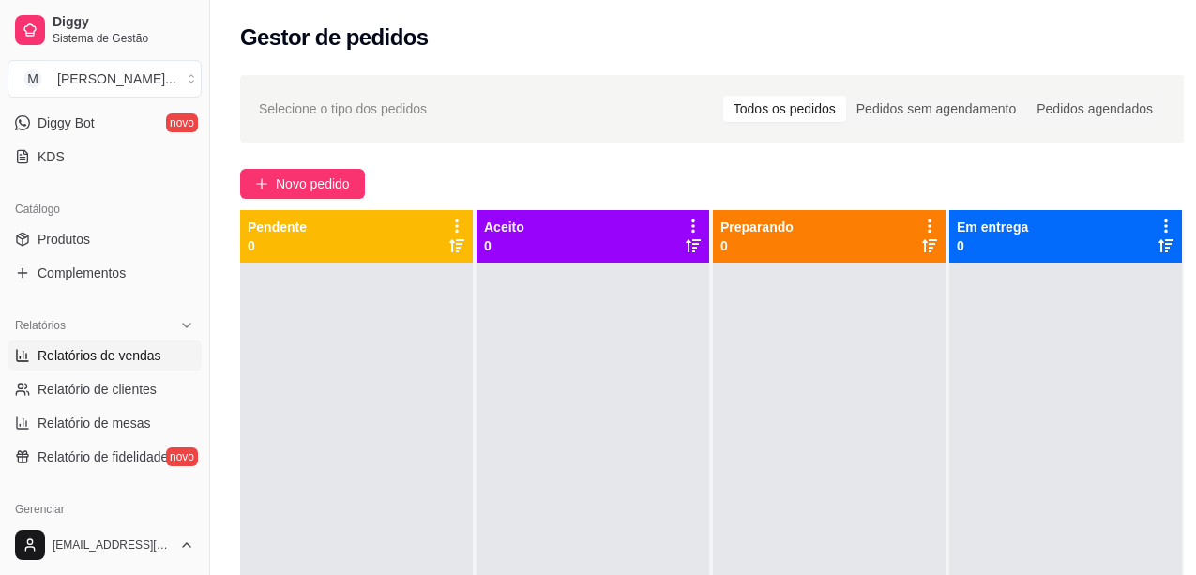
click at [113, 351] on span "Relatórios de vendas" at bounding box center [100, 355] width 124 height 19
select select "ALL"
select select "0"
